Goal: Check status: Check status

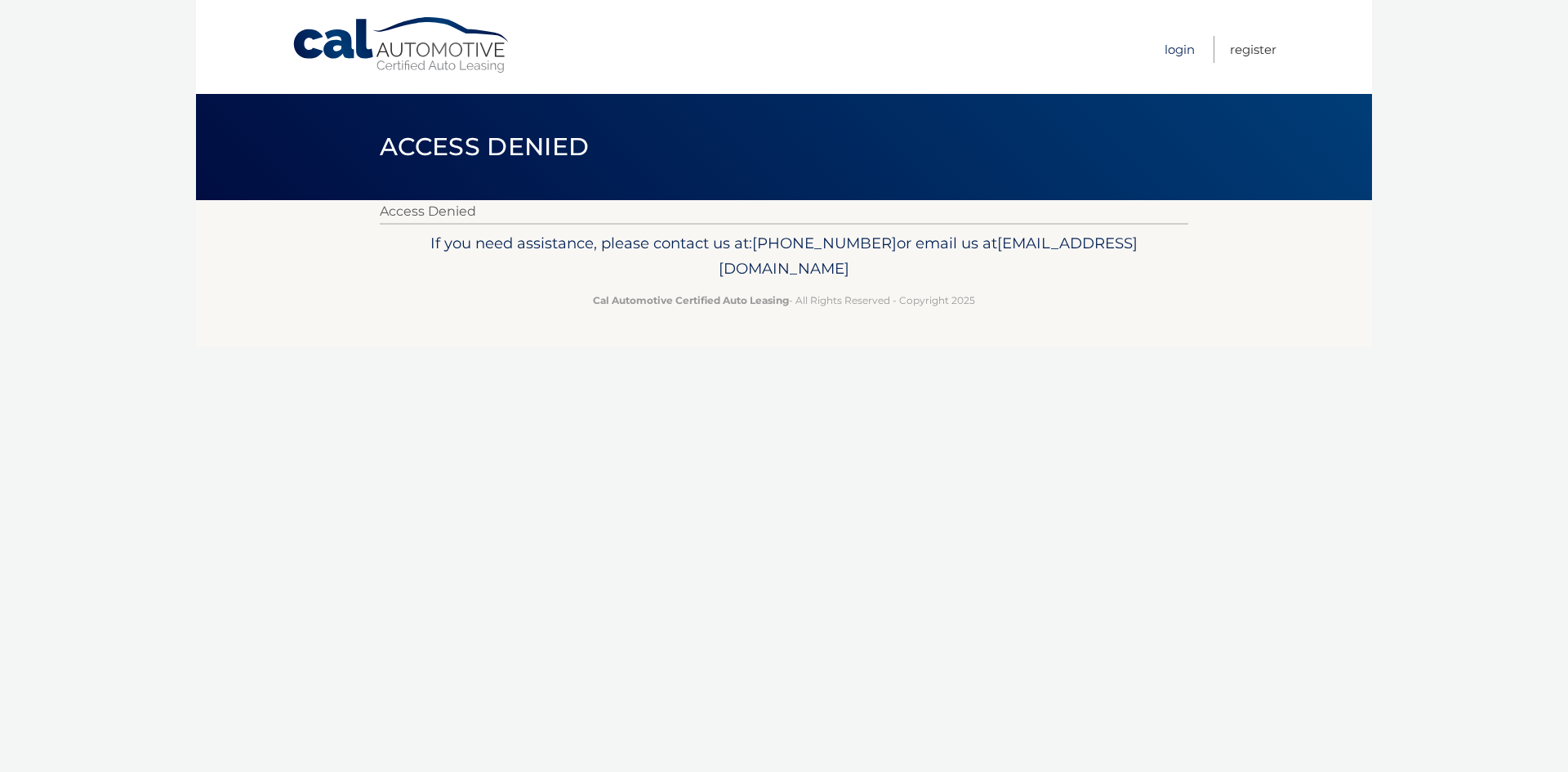
click at [1183, 49] on link "Login" at bounding box center [1179, 49] width 30 height 27
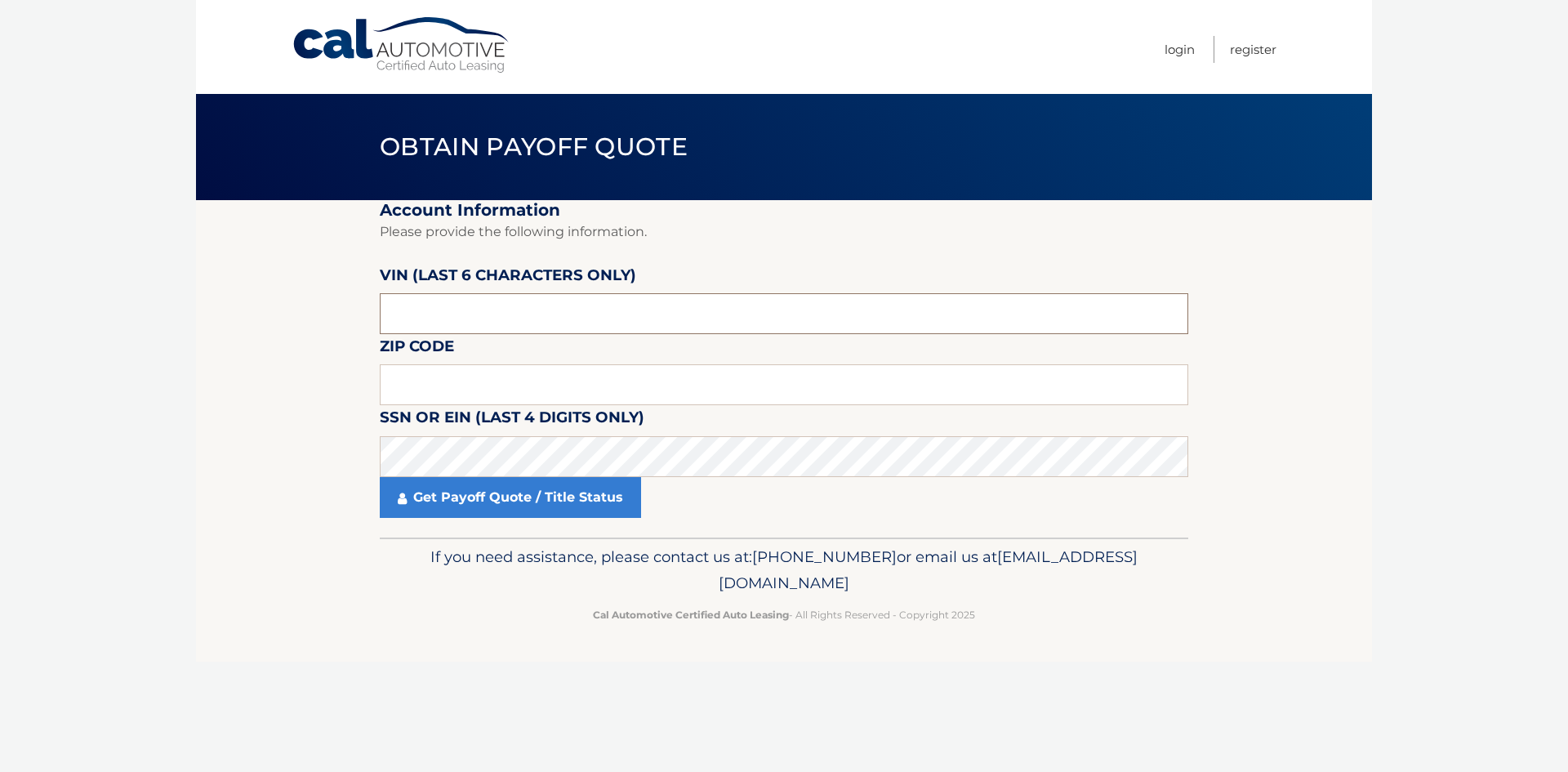
click at [494, 314] on input "text" at bounding box center [784, 314] width 809 height 41
type input "272236"
click at [432, 378] on input "text" at bounding box center [784, 385] width 809 height 41
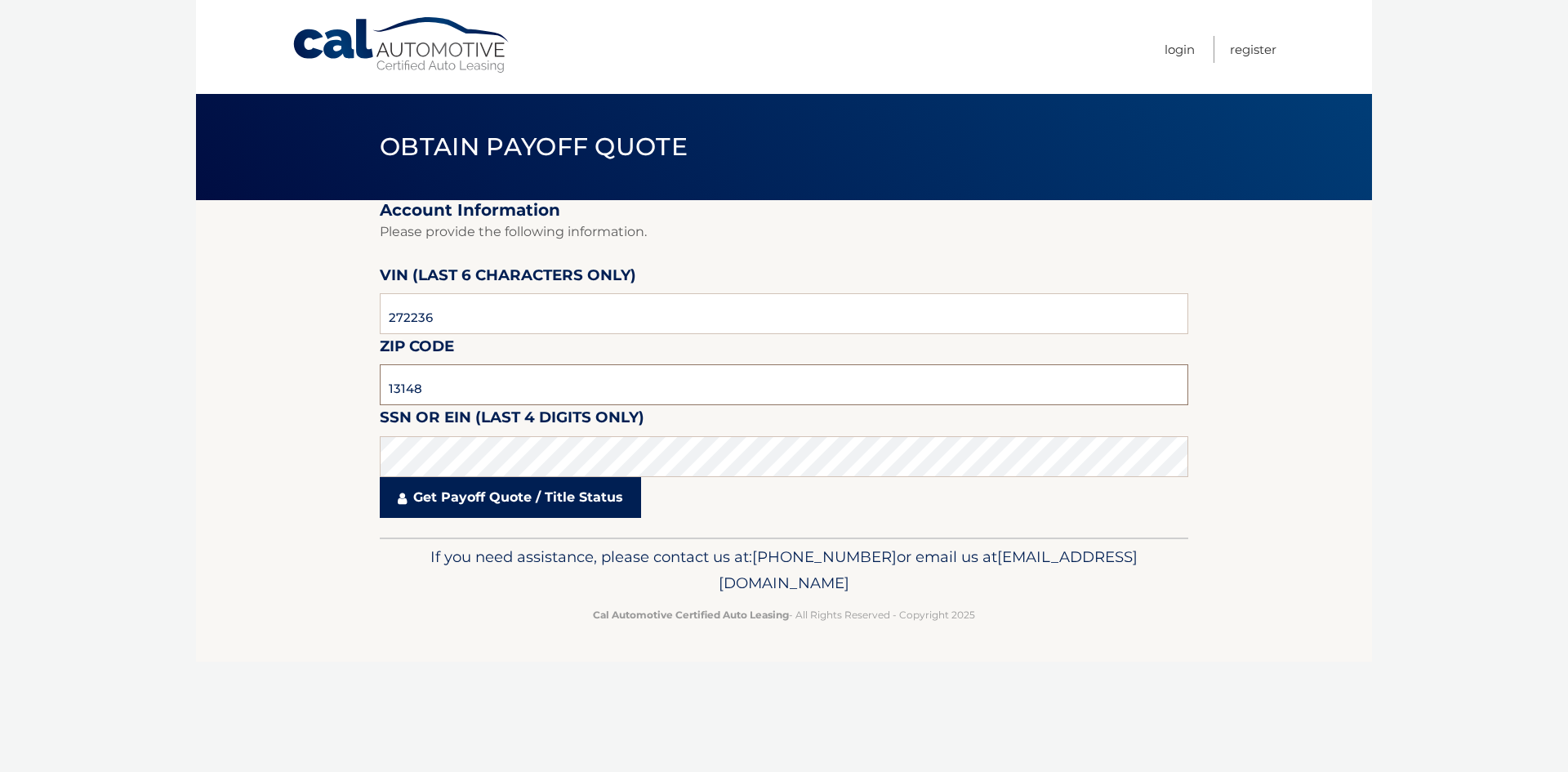
type input "13148"
click at [435, 504] on link "Get Payoff Quote / Title Status" at bounding box center [510, 498] width 262 height 41
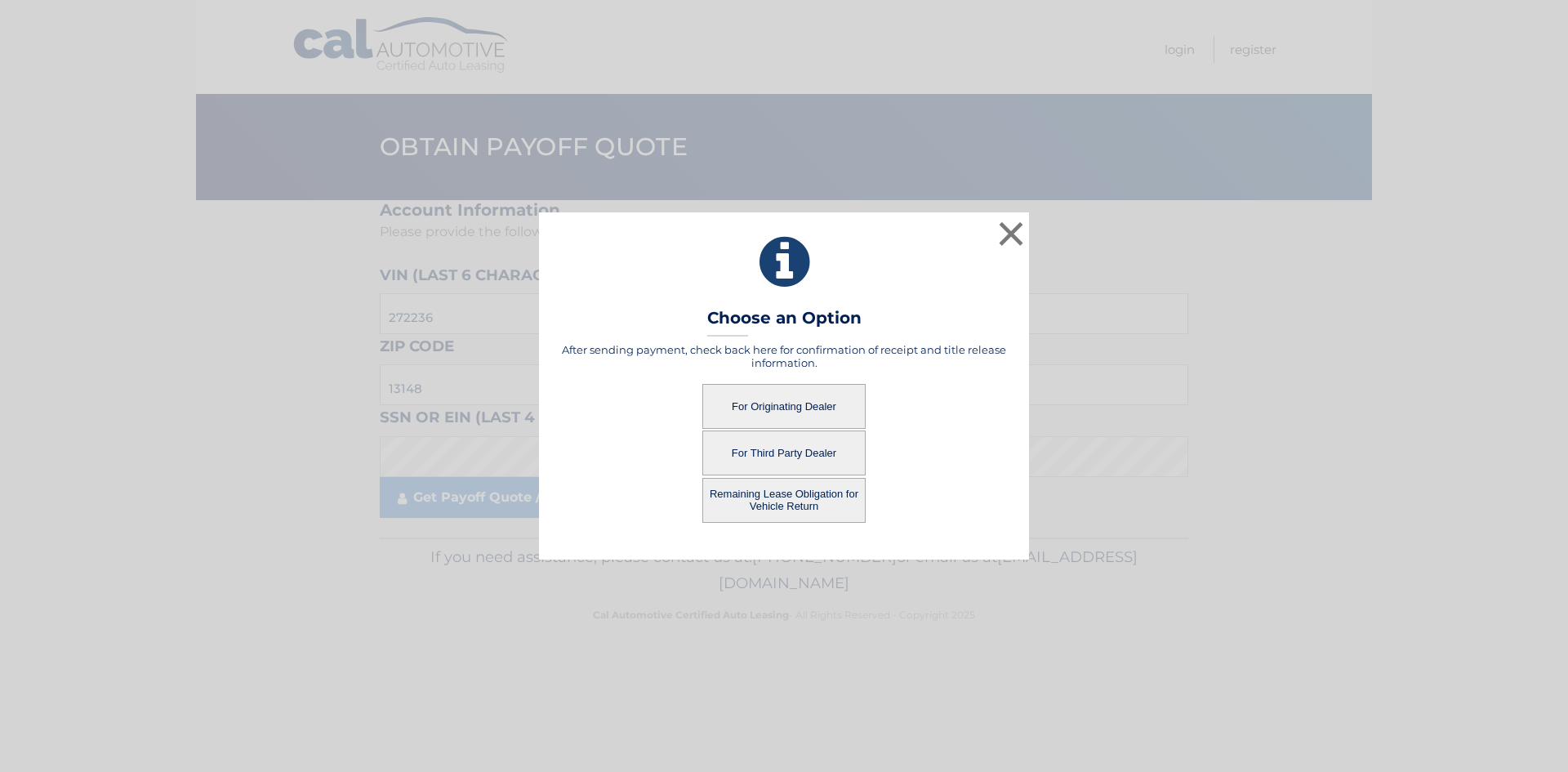
click at [793, 509] on button "Remaining Lease Obligation for Vehicle Return" at bounding box center [784, 500] width 164 height 45
click at [785, 493] on button "Remaining Lease Obligation for Vehicle Return" at bounding box center [784, 500] width 164 height 45
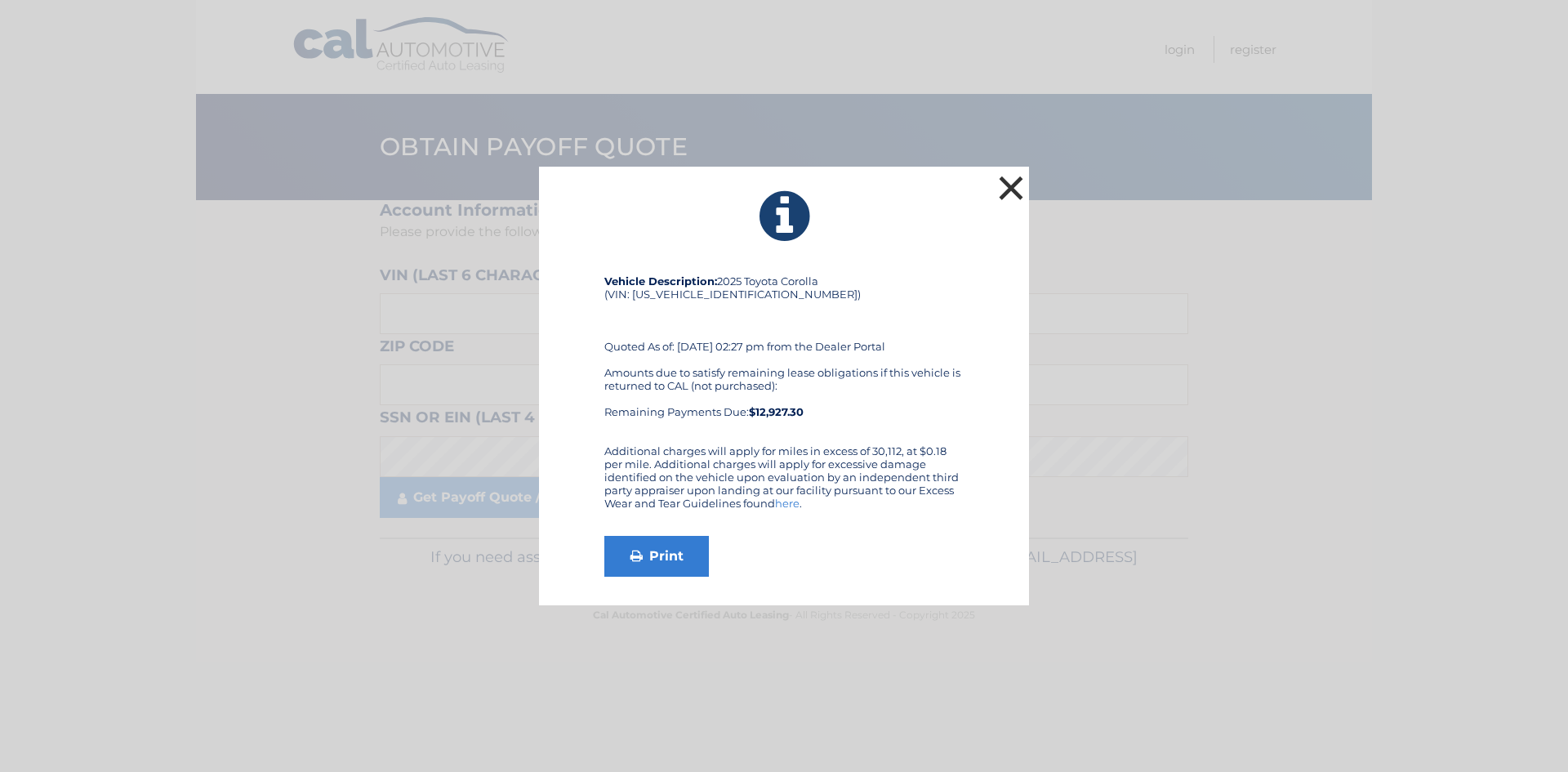
click at [1006, 184] on button "×" at bounding box center [1012, 187] width 32 height 32
